Goal: Transaction & Acquisition: Purchase product/service

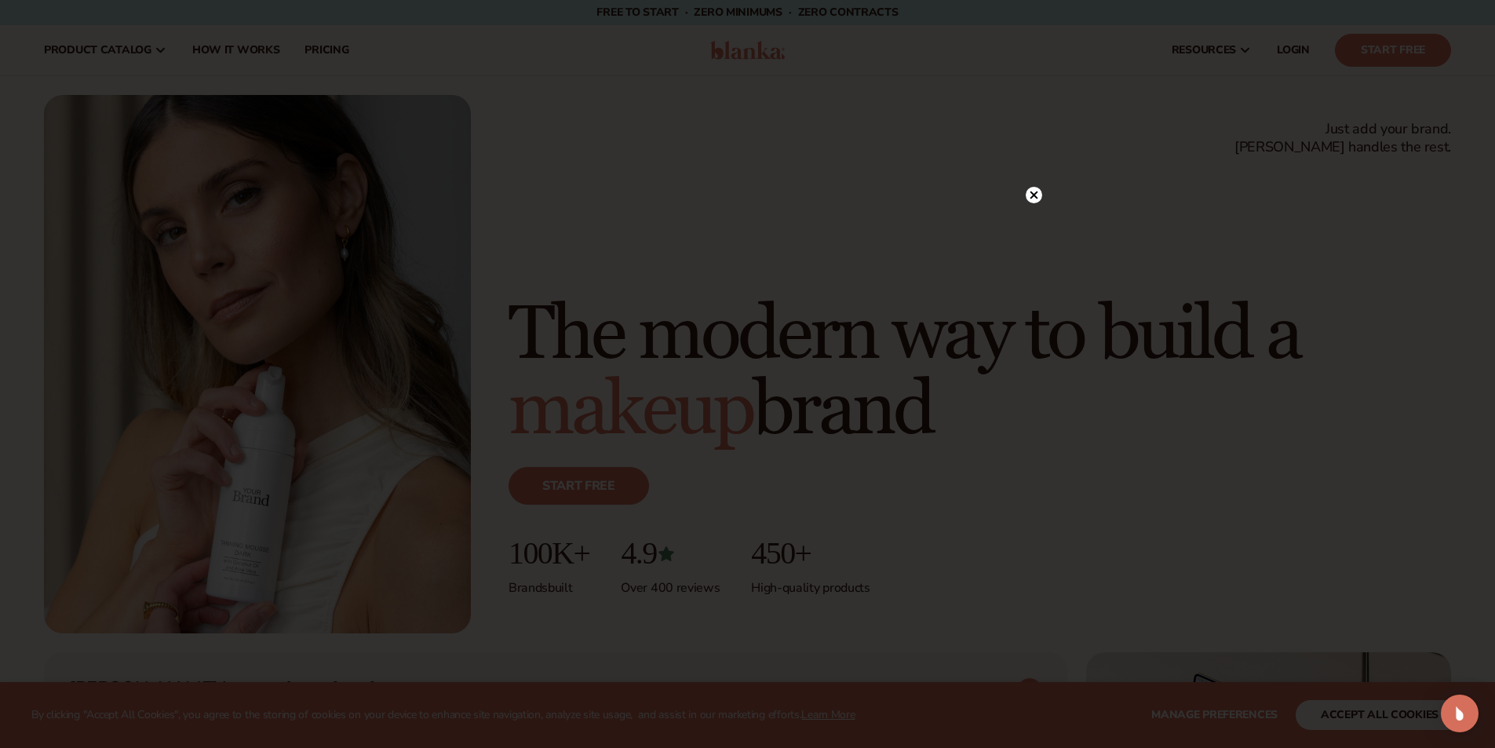
click at [1038, 195] on circle at bounding box center [1034, 195] width 16 height 16
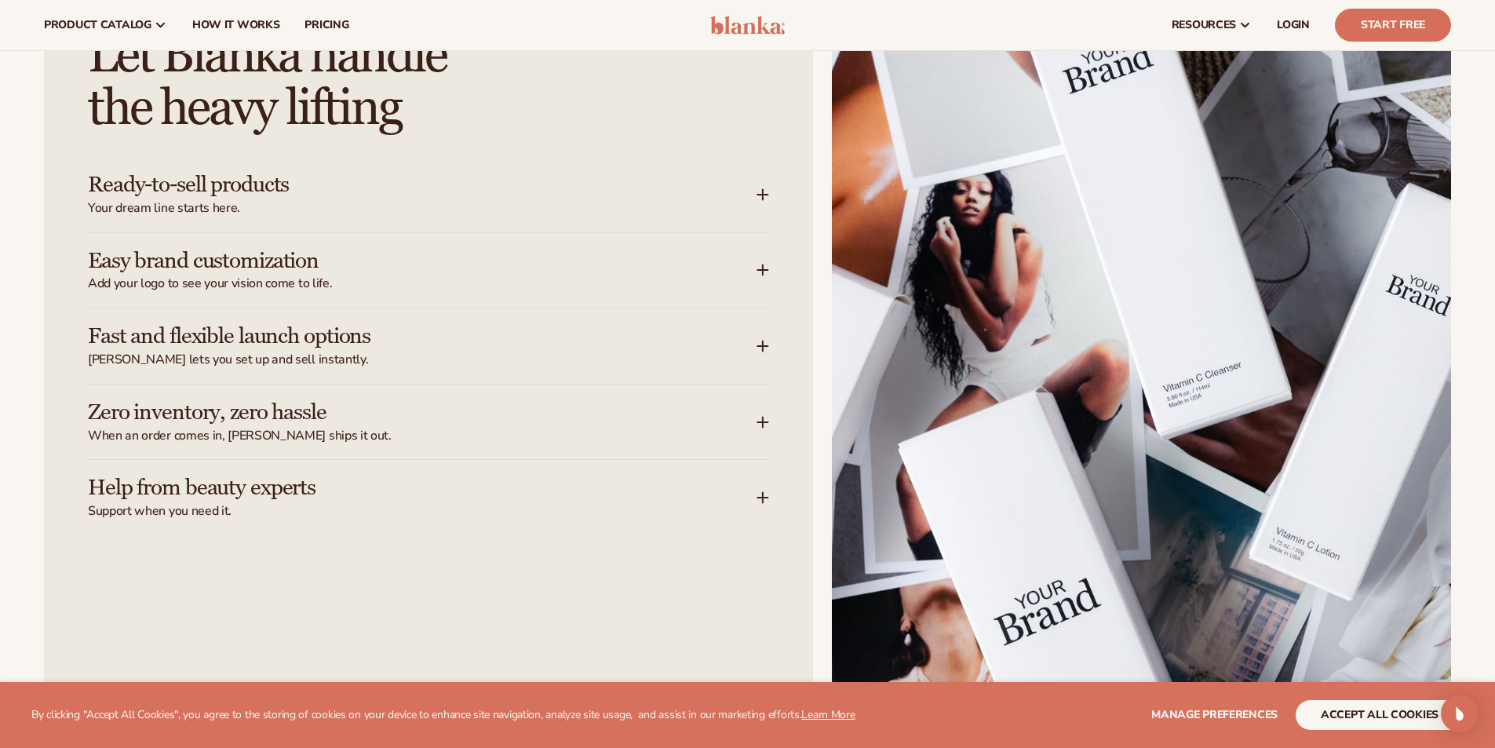
scroll to position [1805, 0]
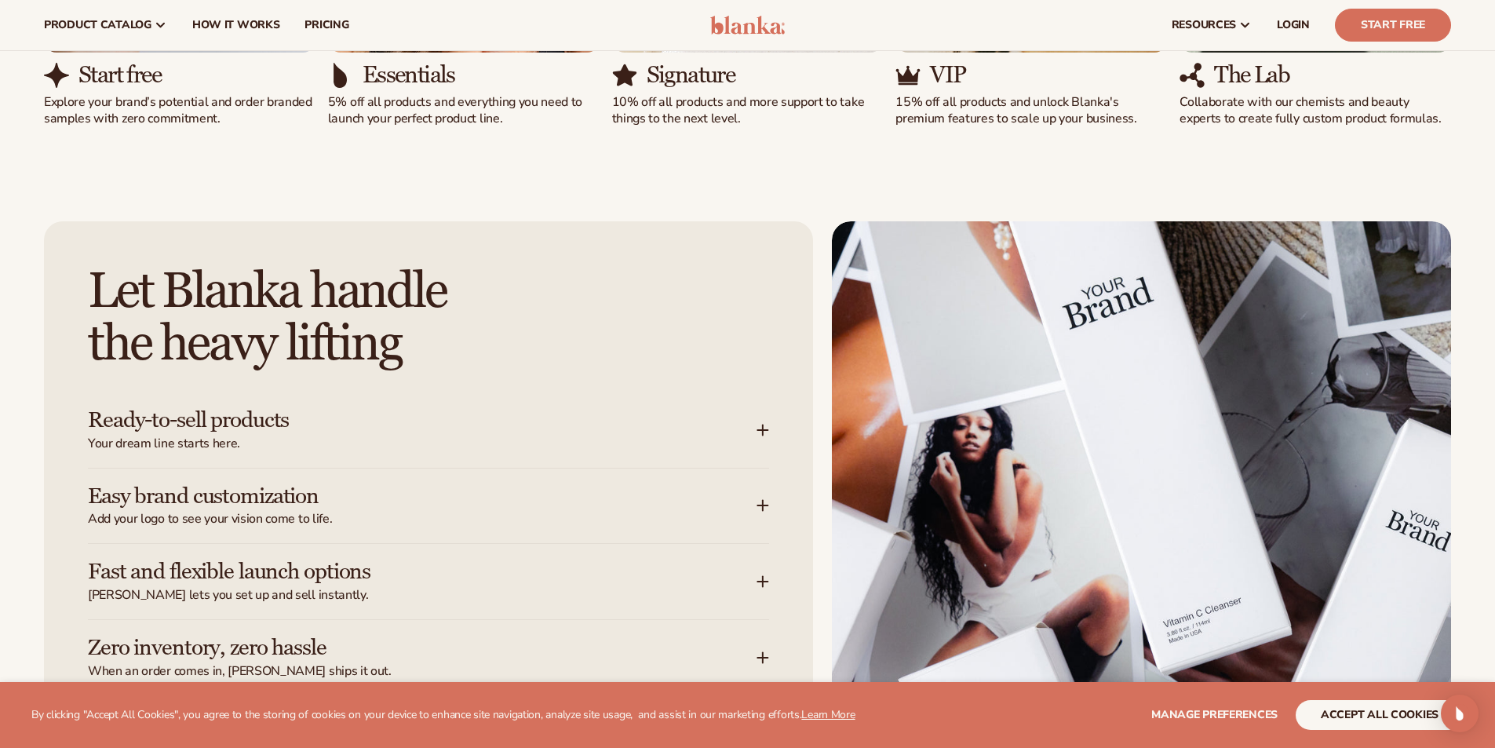
click at [764, 428] on icon at bounding box center [763, 430] width 13 height 13
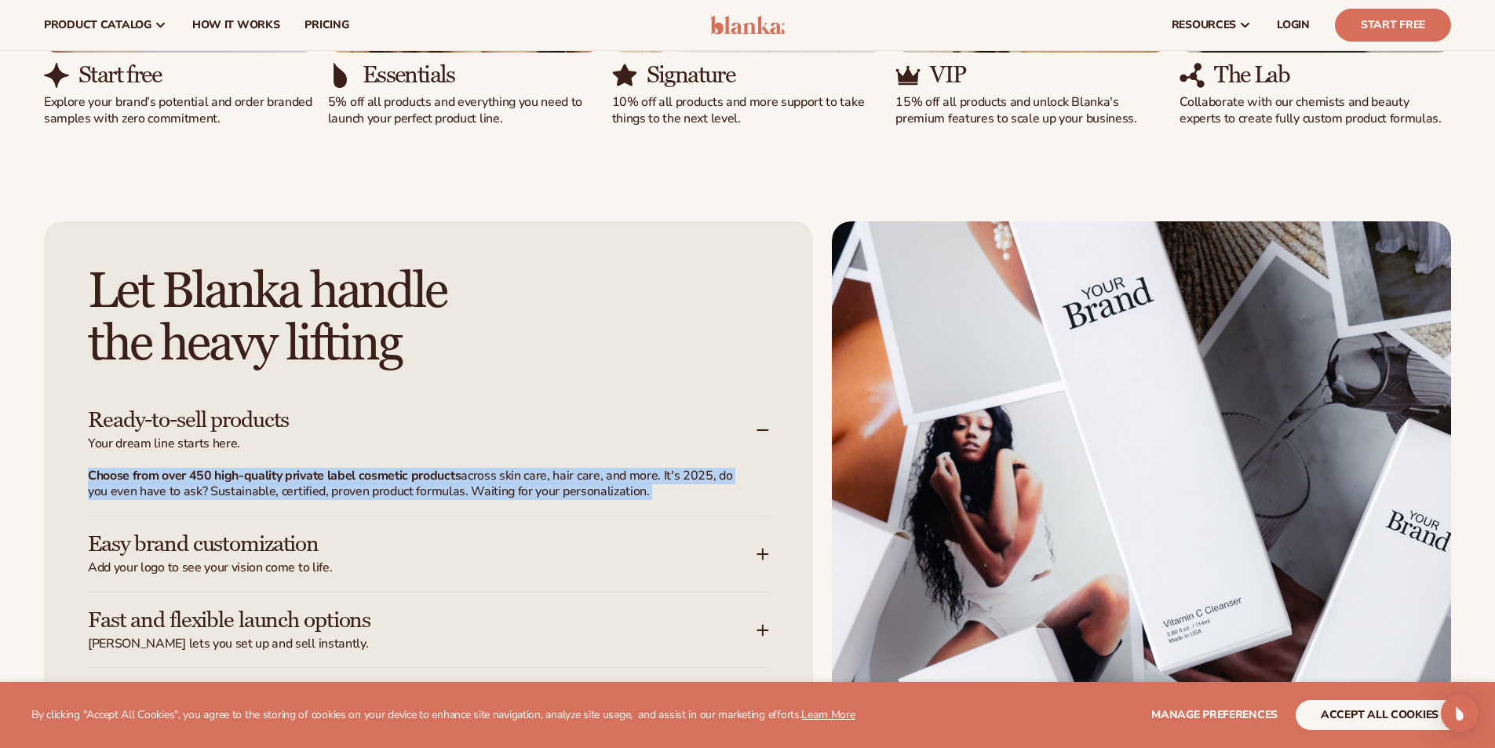
click at [766, 428] on icon at bounding box center [763, 430] width 13 height 13
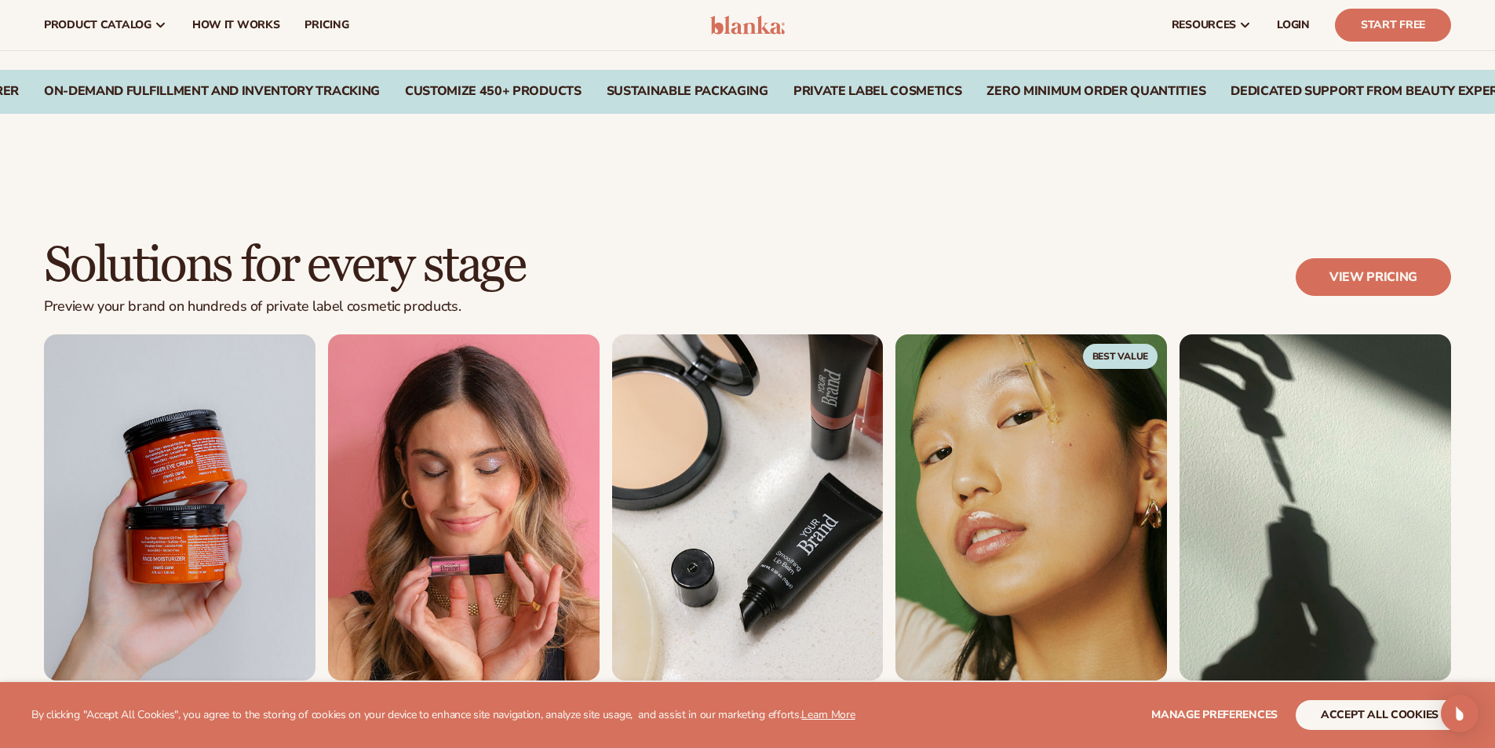
scroll to position [863, 0]
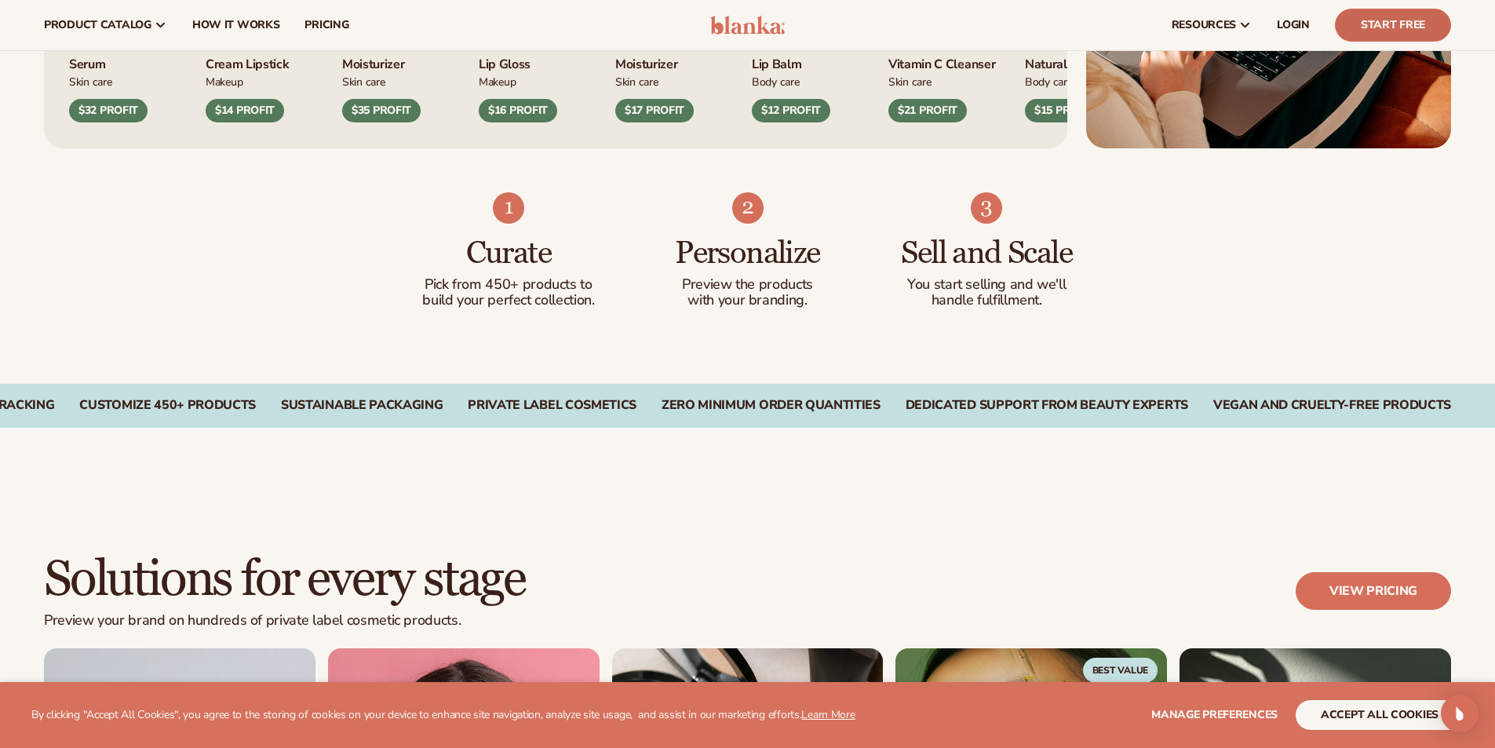
click at [1353, 24] on link "Start Free" at bounding box center [1393, 25] width 116 height 33
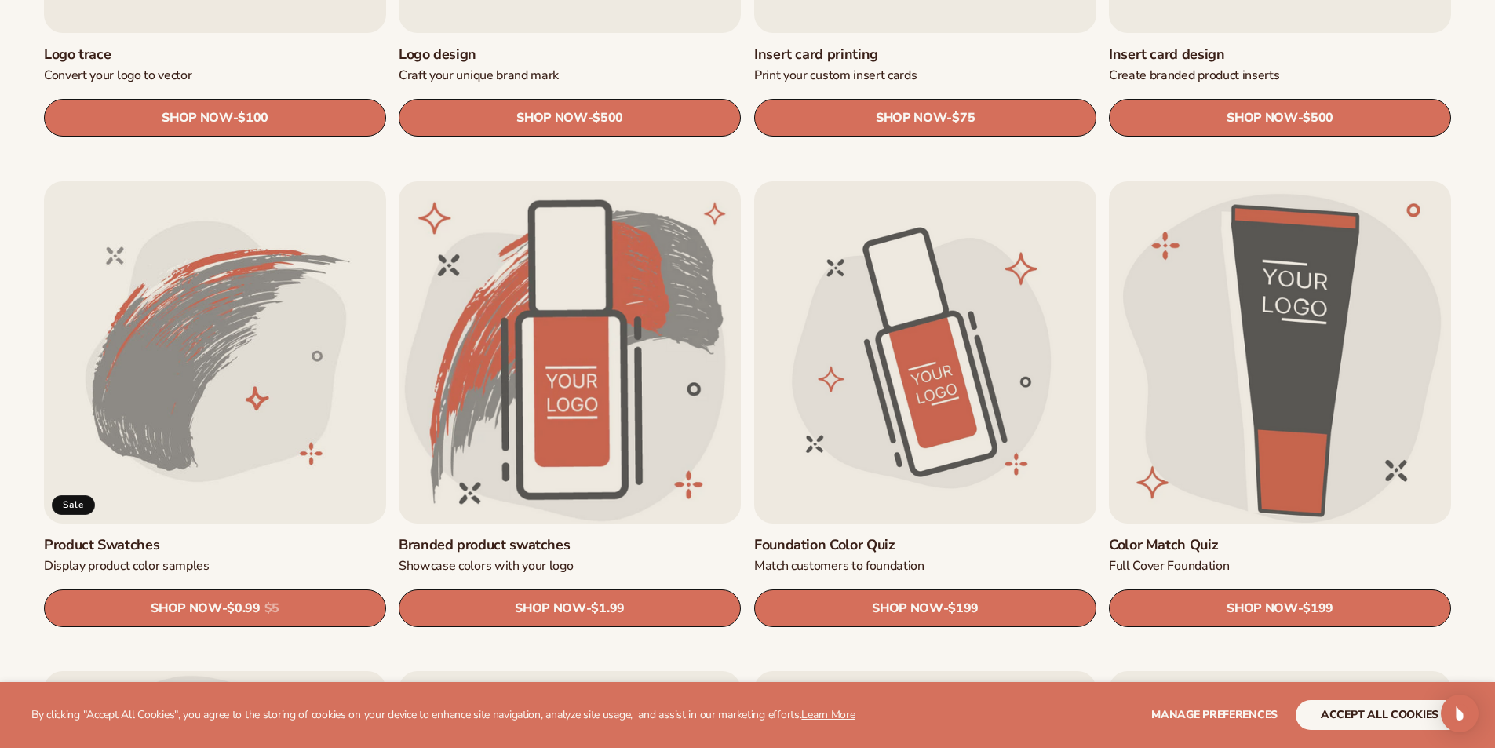
scroll to position [942, 0]
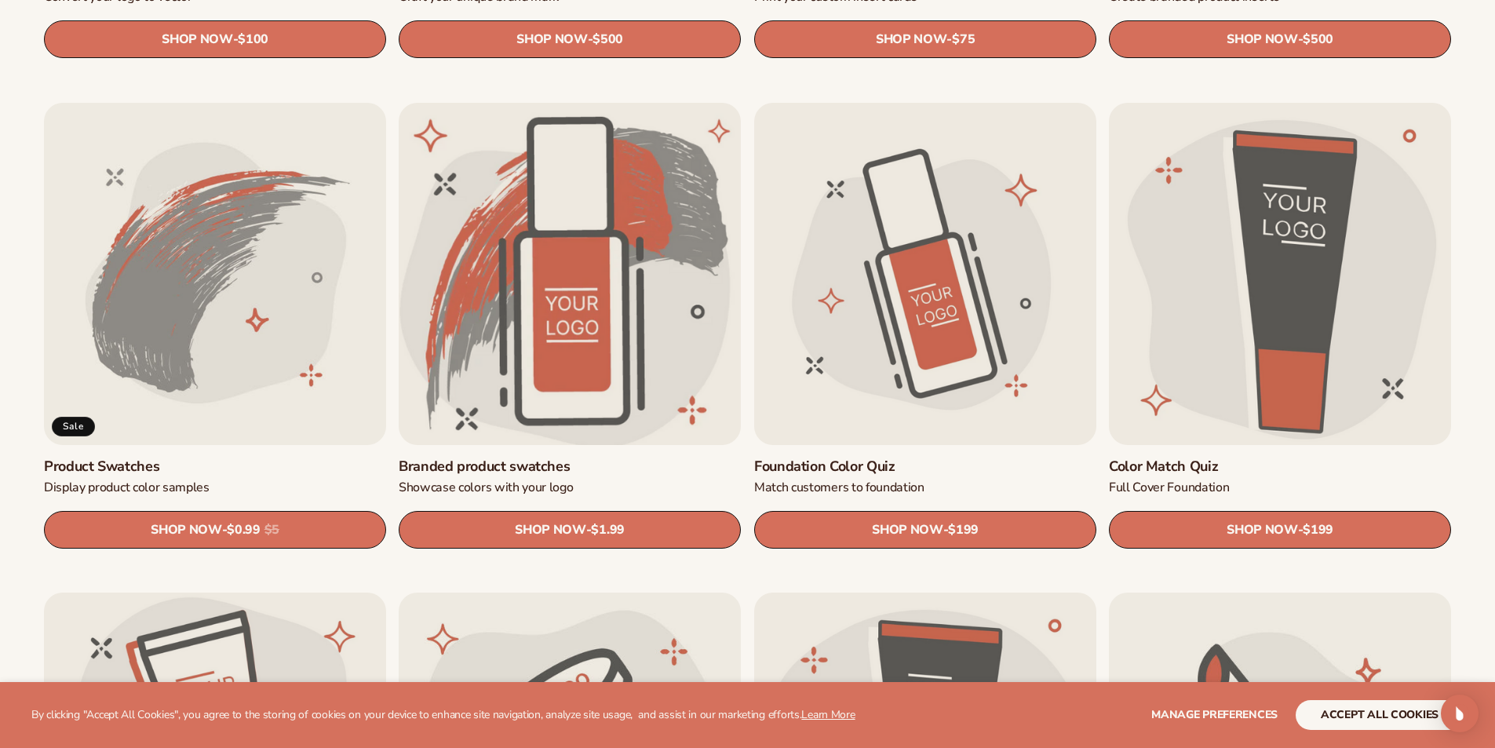
click at [559, 458] on link "Branded product swatches" at bounding box center [570, 467] width 342 height 18
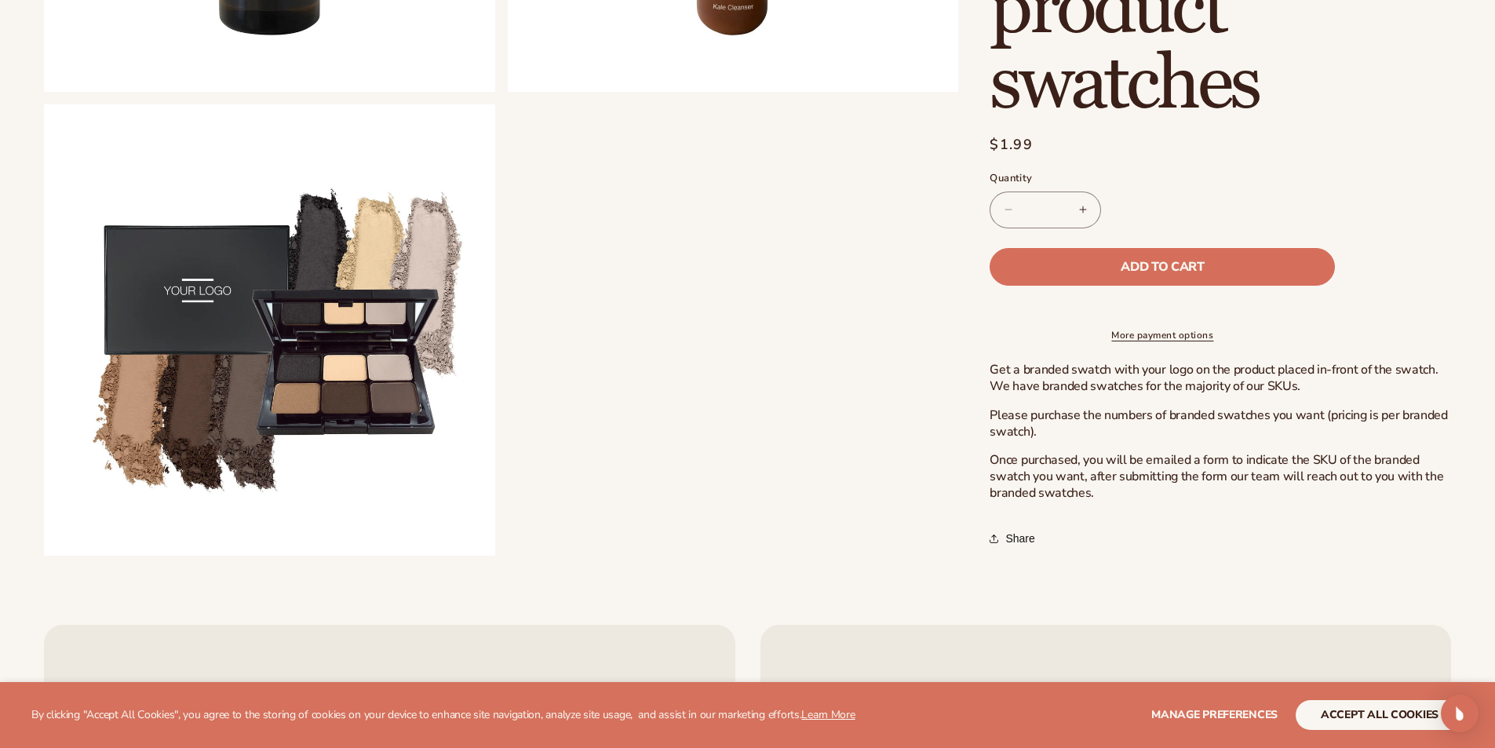
scroll to position [1648, 0]
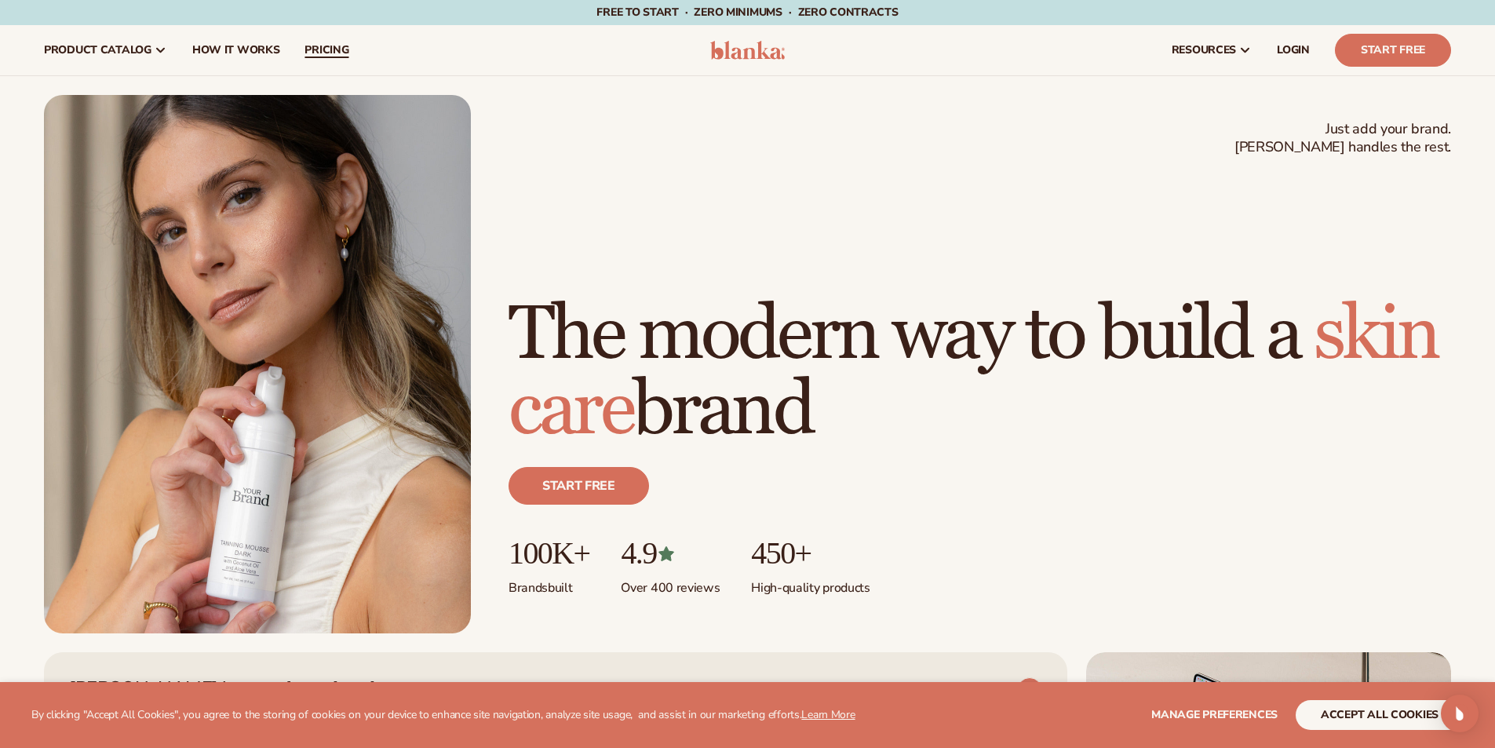
click at [311, 45] on span "pricing" at bounding box center [327, 50] width 44 height 13
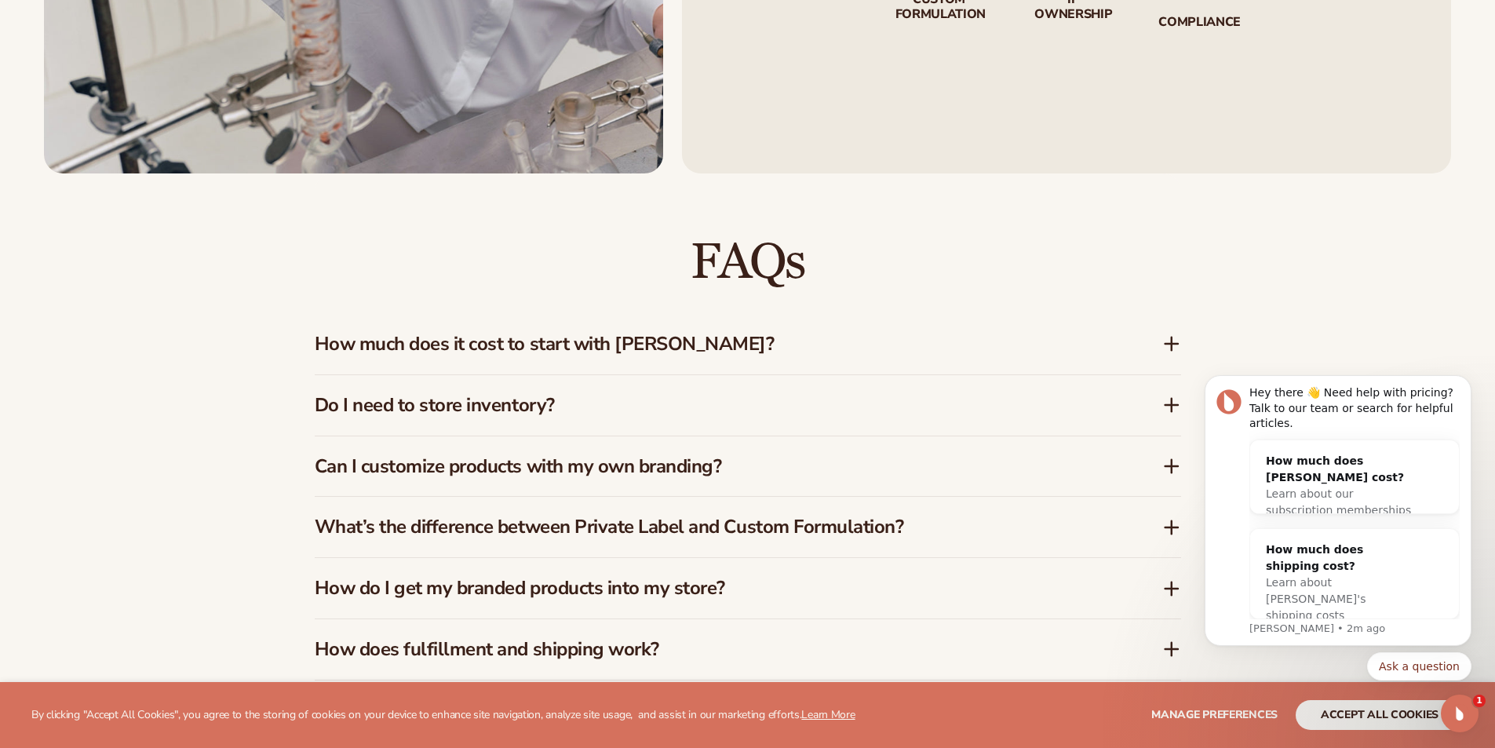
scroll to position [2419, 0]
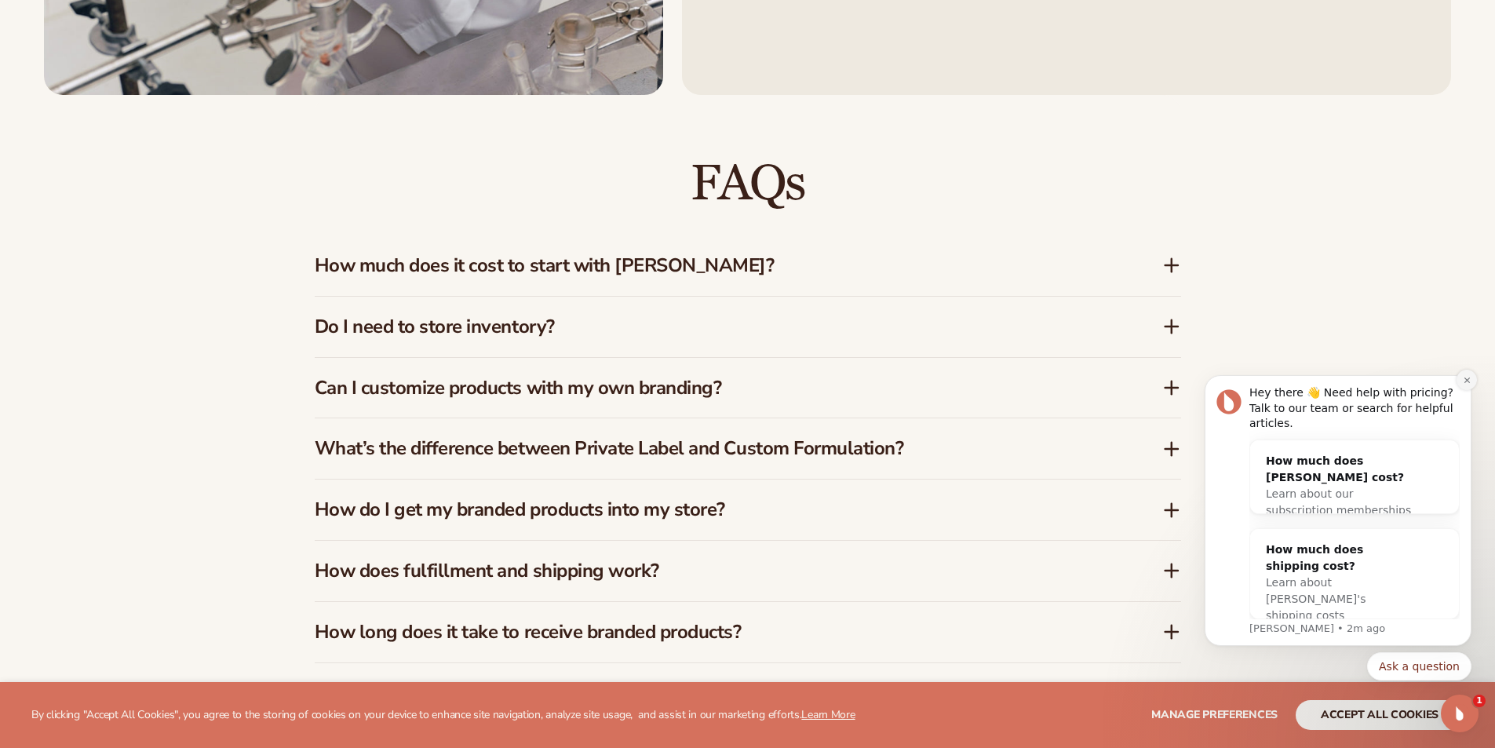
click at [1465, 390] on button "Dismiss notification" at bounding box center [1467, 380] width 20 height 20
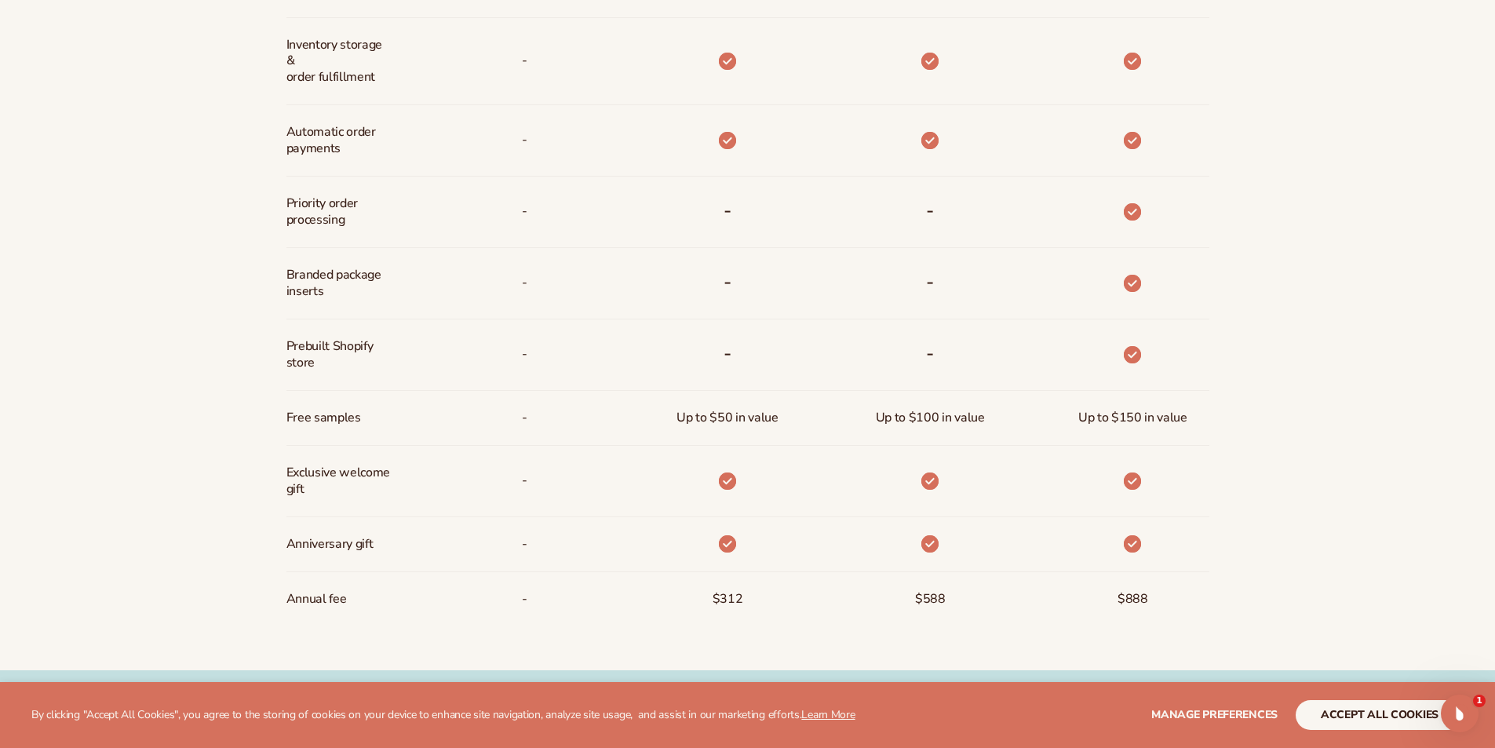
scroll to position [1177, 0]
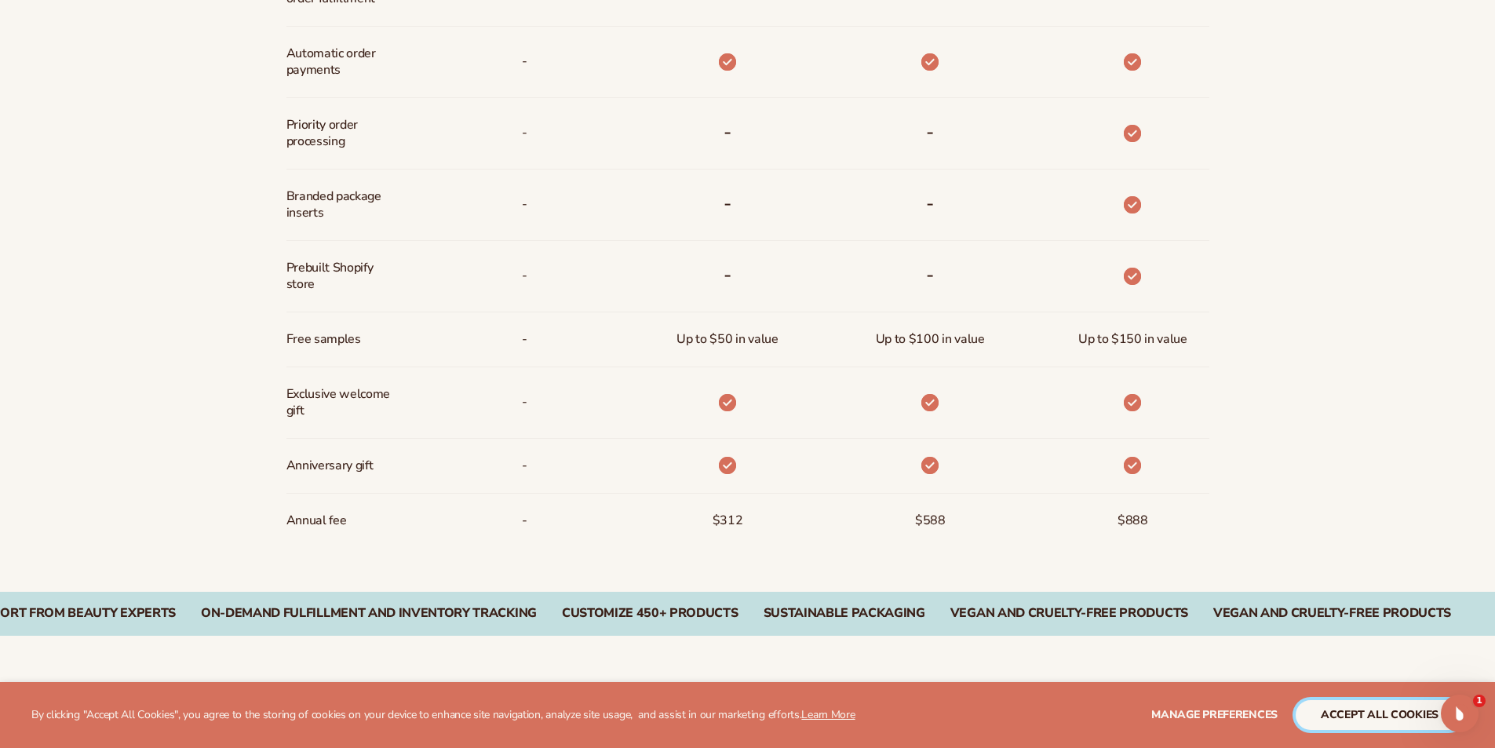
click at [1412, 715] on button "accept all cookies" at bounding box center [1380, 715] width 168 height 30
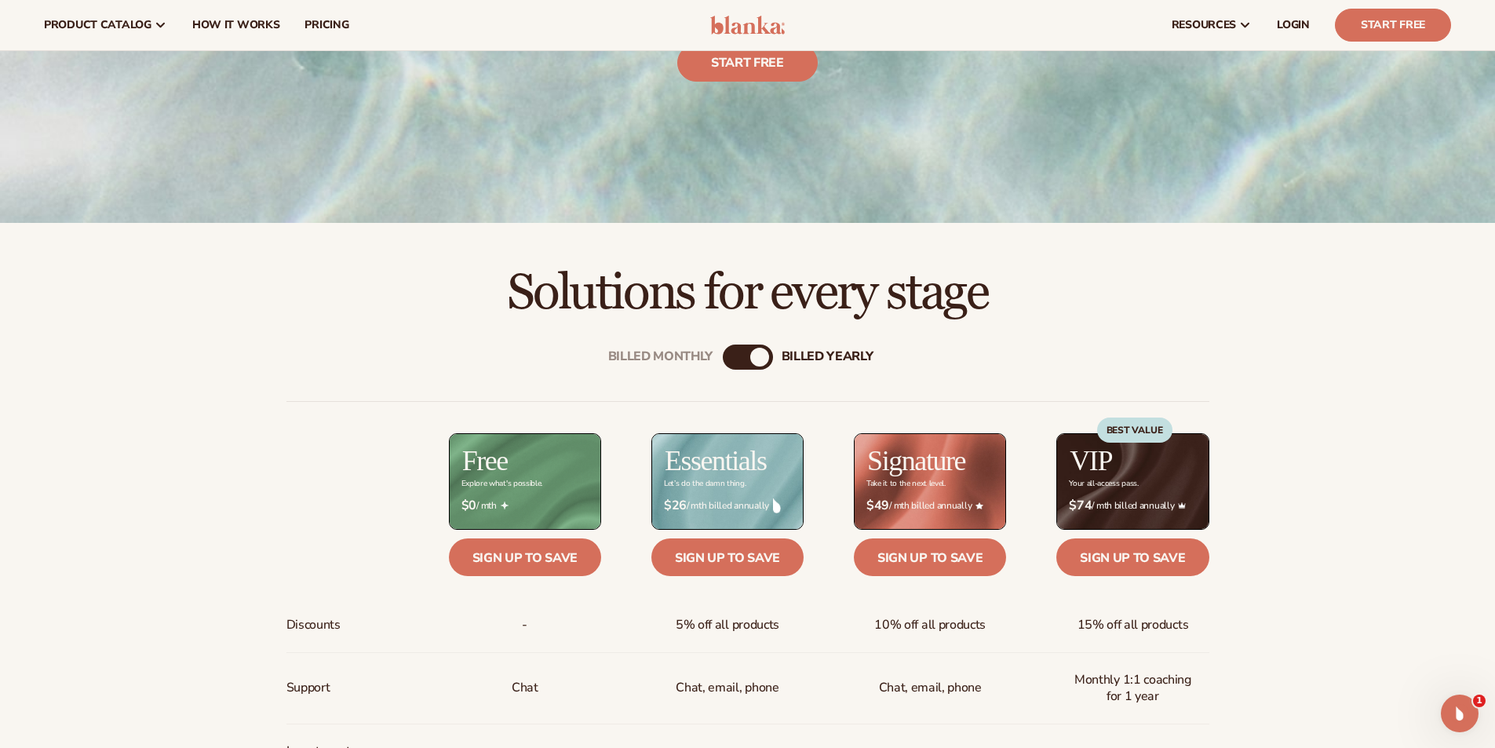
scroll to position [235, 0]
